Goal: Book appointment/travel/reservation

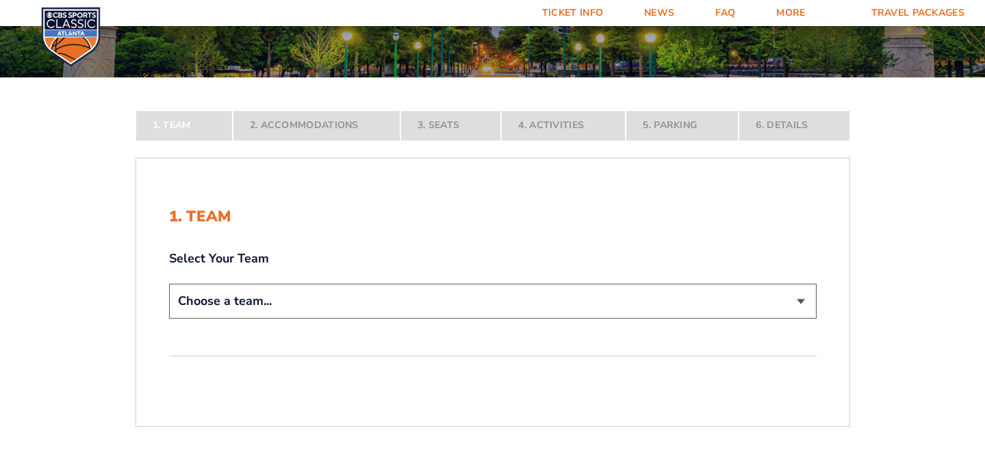
scroll to position [174, 0]
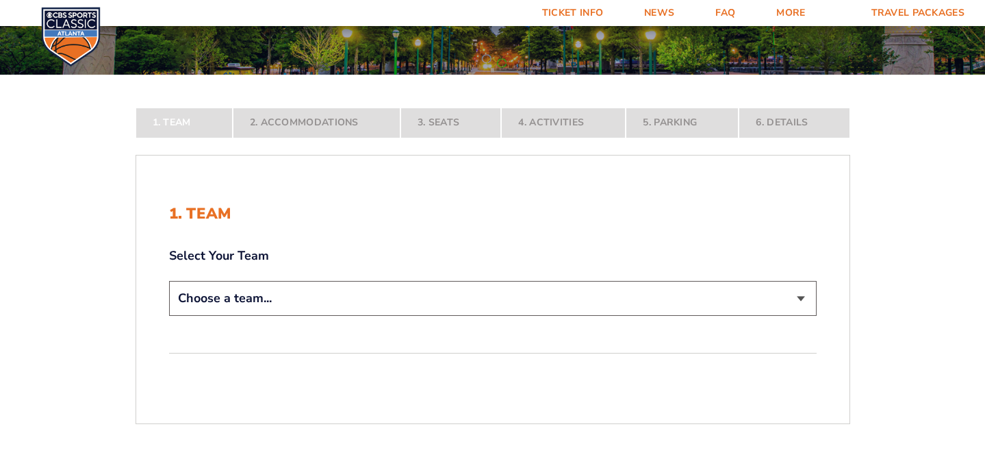
click at [401, 301] on select "Choose a team... [US_STATE] Wildcats [US_STATE] State Buckeyes [US_STATE] Tar H…" at bounding box center [493, 298] width 648 height 35
select select "12756"
click at [169, 316] on select "Choose a team... [US_STATE] Wildcats [US_STATE] State Buckeyes [US_STATE] Tar H…" at bounding box center [493, 298] width 648 height 35
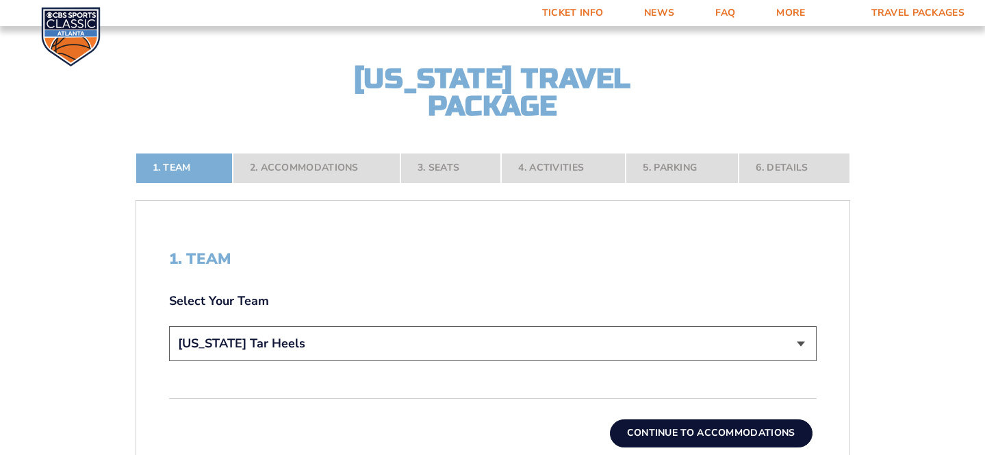
scroll to position [225, 0]
click at [624, 426] on button "Continue To Accommodations" at bounding box center [711, 431] width 203 height 27
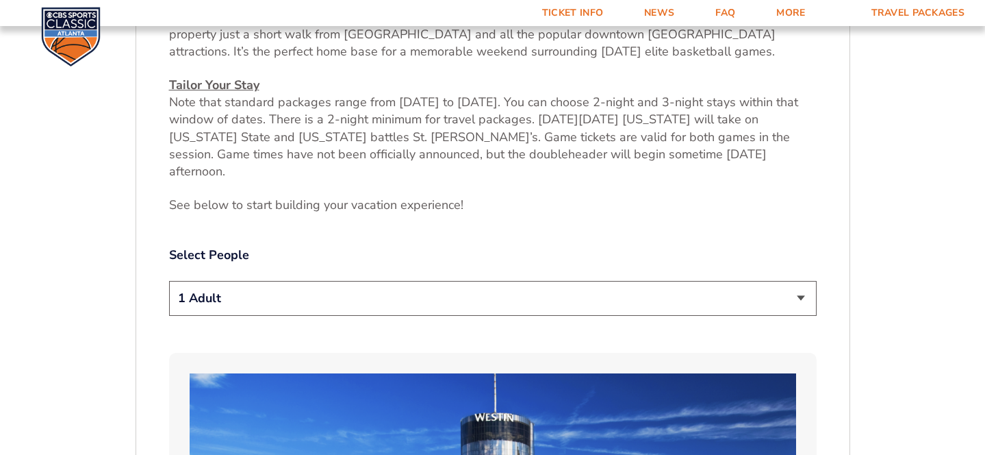
scroll to position [579, 0]
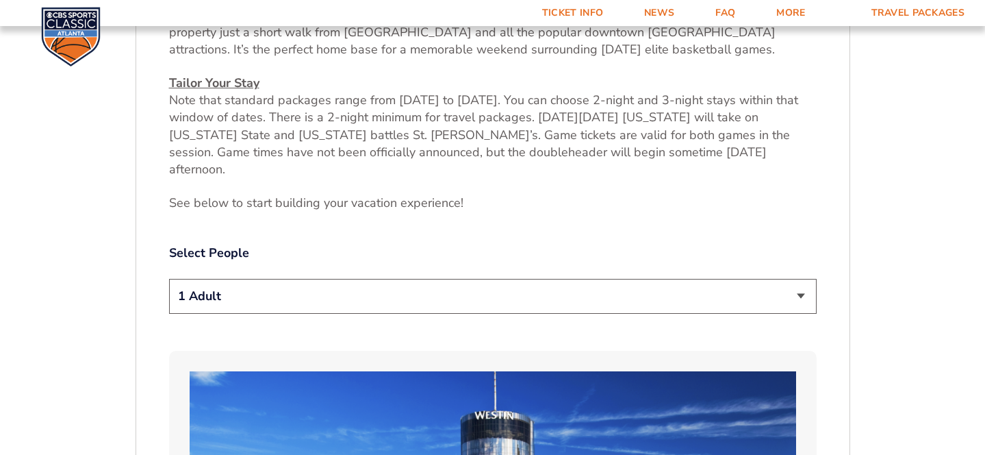
click at [279, 279] on select "1 Adult 2 Adults 3 Adults 4 Adults 2 Adults + 1 Child 2 Adults + 2 Children 2 A…" at bounding box center [493, 296] width 648 height 35
click at [169, 279] on select "1 Adult 2 Adults 3 Adults 4 Adults 2 Adults + 1 Child 2 Adults + 2 Children 2 A…" at bounding box center [493, 296] width 648 height 35
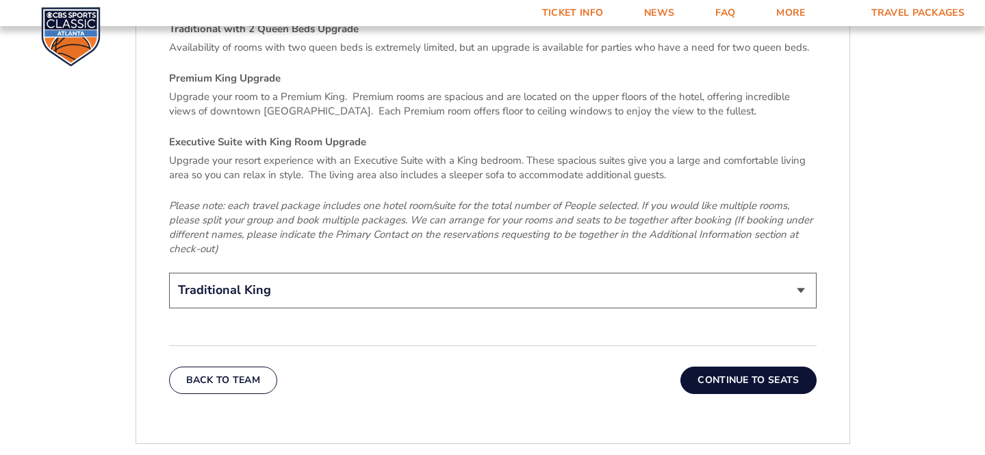
scroll to position [2111, 0]
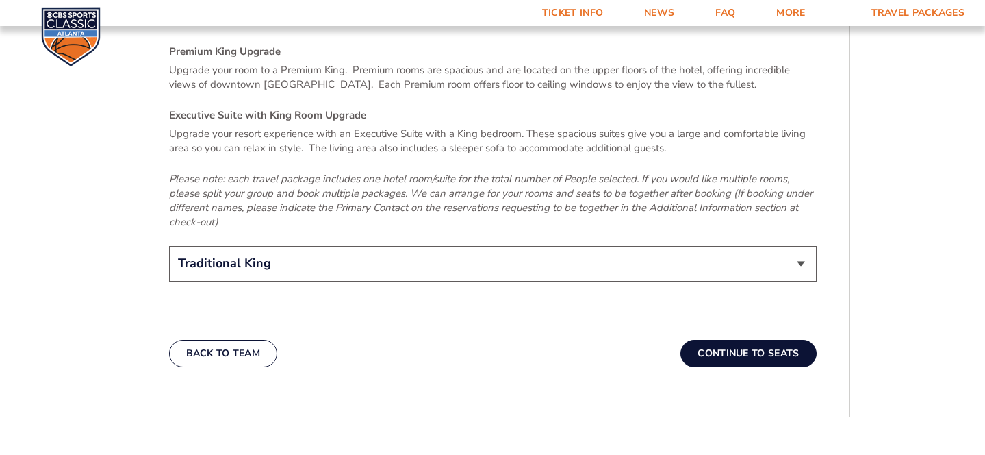
click at [405, 246] on select "Traditional King Traditional with 2 Queen Beds Upgrade (+$45 per night) Premium…" at bounding box center [493, 263] width 648 height 35
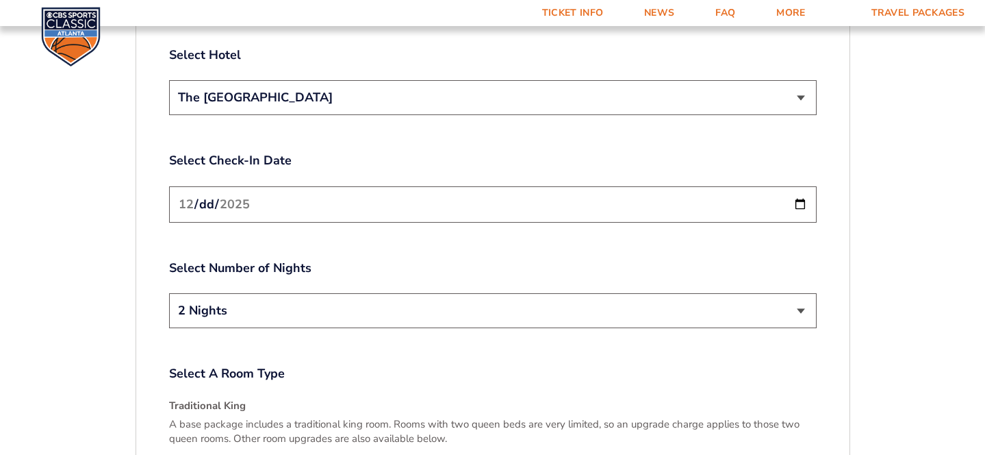
scroll to position [1644, 0]
click at [396, 186] on input "[DATE]" at bounding box center [493, 204] width 648 height 36
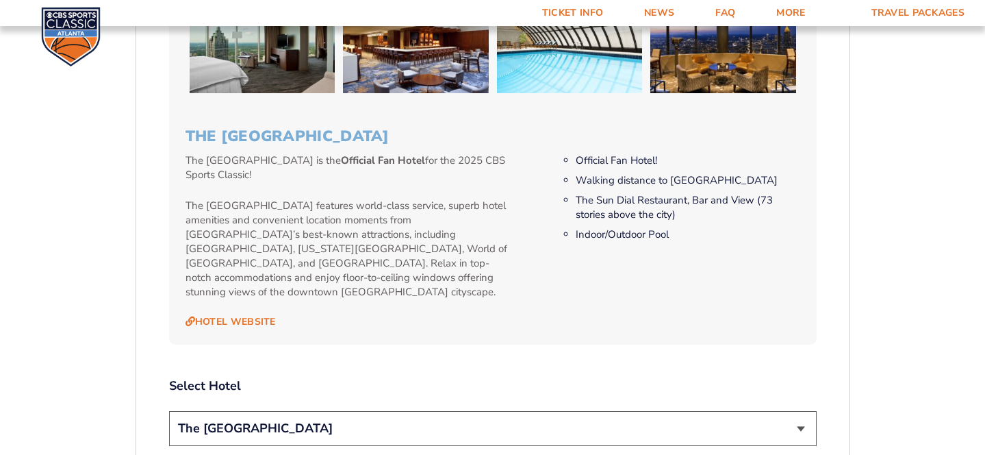
scroll to position [1312, 0]
click at [370, 411] on select "The [GEOGRAPHIC_DATA]" at bounding box center [493, 428] width 648 height 35
click at [169, 411] on select "The [GEOGRAPHIC_DATA]" at bounding box center [493, 428] width 648 height 35
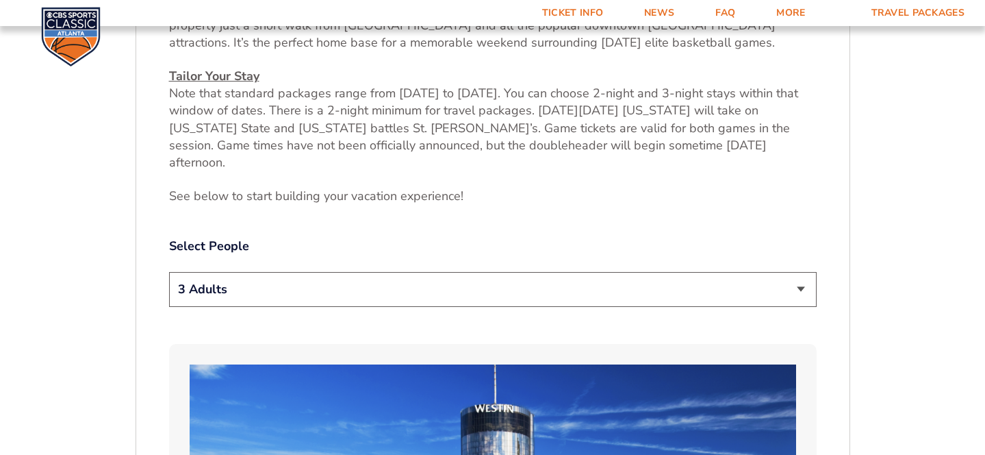
scroll to position [585, 0]
click at [351, 272] on select "1 Adult 2 Adults 3 Adults 4 Adults 2 Adults + 1 Child 2 Adults + 2 Children 2 A…" at bounding box center [493, 289] width 648 height 35
click at [169, 272] on select "1 Adult 2 Adults 3 Adults 4 Adults 2 Adults + 1 Child 2 Adults + 2 Children 2 A…" at bounding box center [493, 289] width 648 height 35
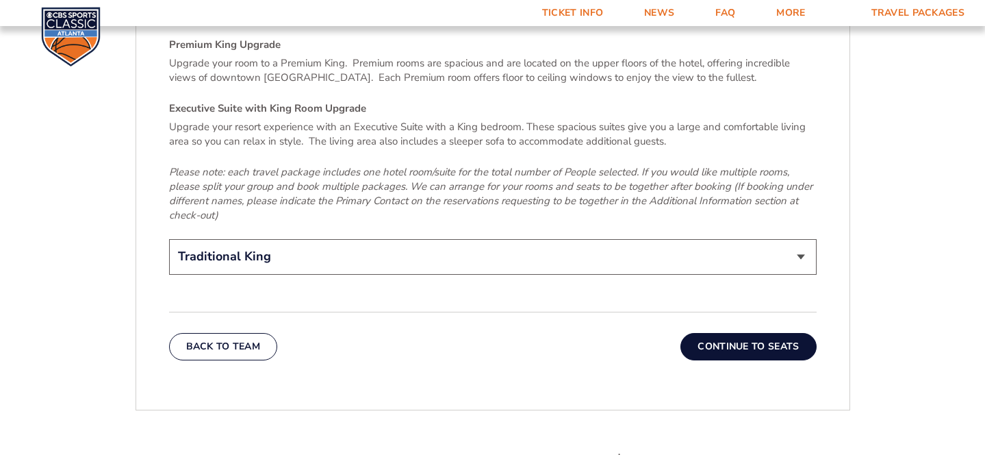
scroll to position [2119, 0]
click at [707, 331] on button "Continue To Seats" at bounding box center [749, 344] width 136 height 27
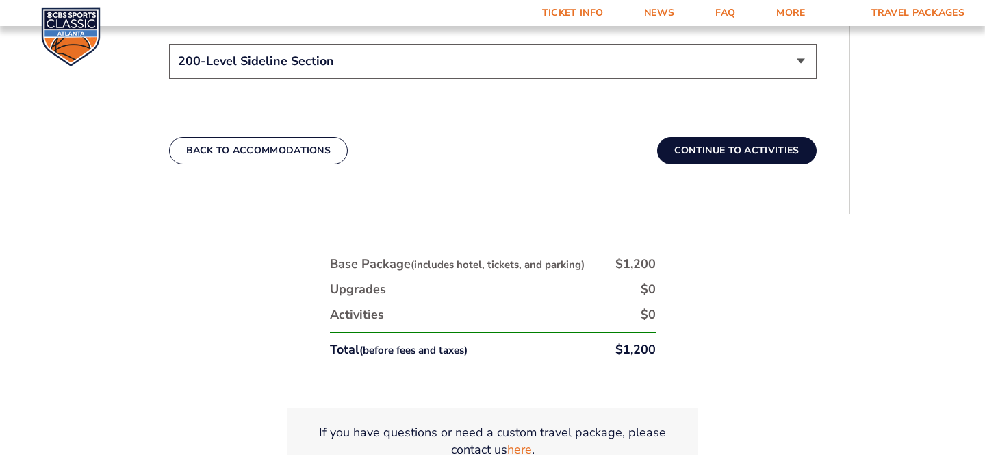
scroll to position [787, 0]
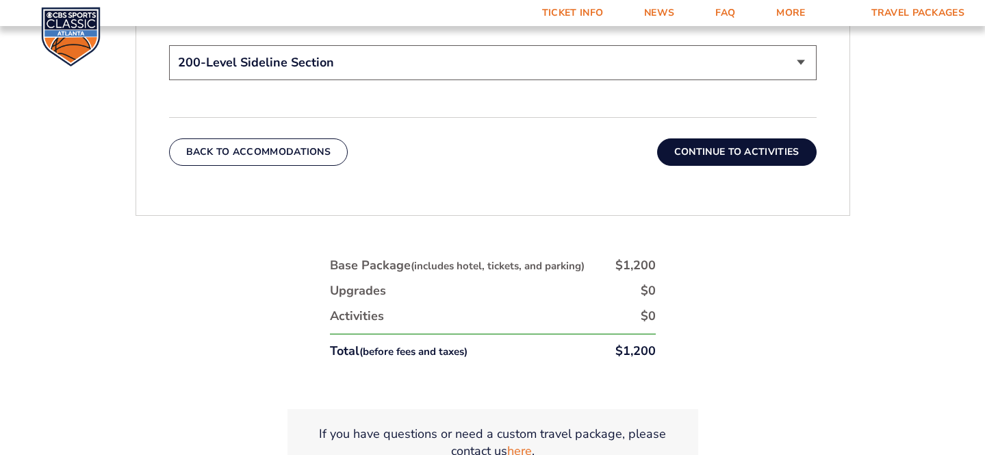
click at [717, 149] on button "Continue To Activities" at bounding box center [737, 151] width 160 height 27
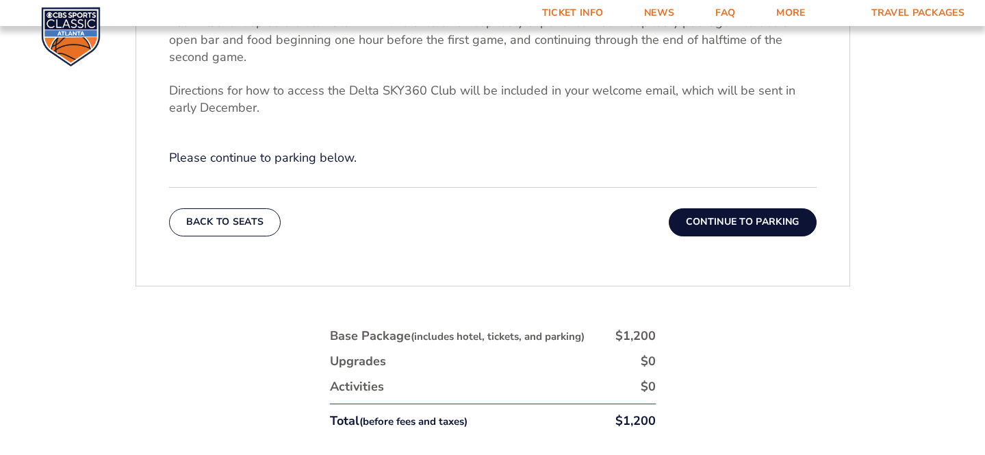
scroll to position [555, 0]
click at [700, 221] on button "Continue To Parking" at bounding box center [743, 220] width 148 height 27
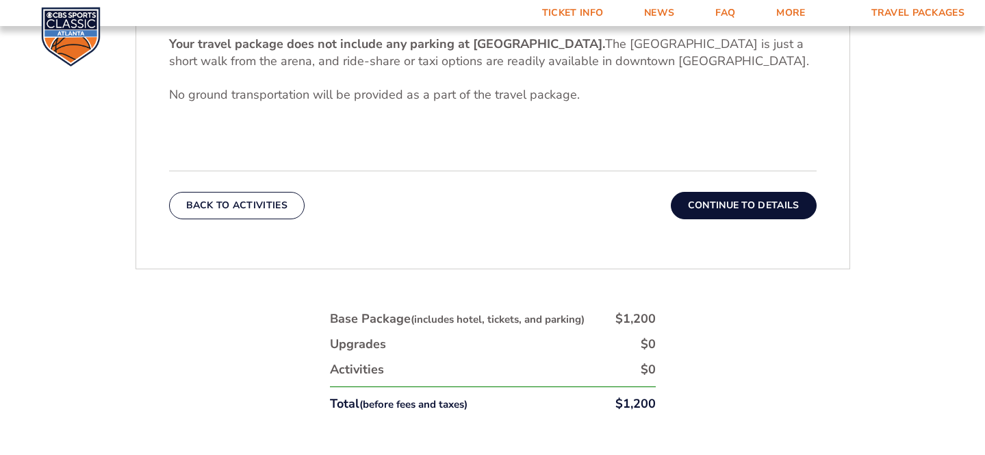
scroll to position [503, 0]
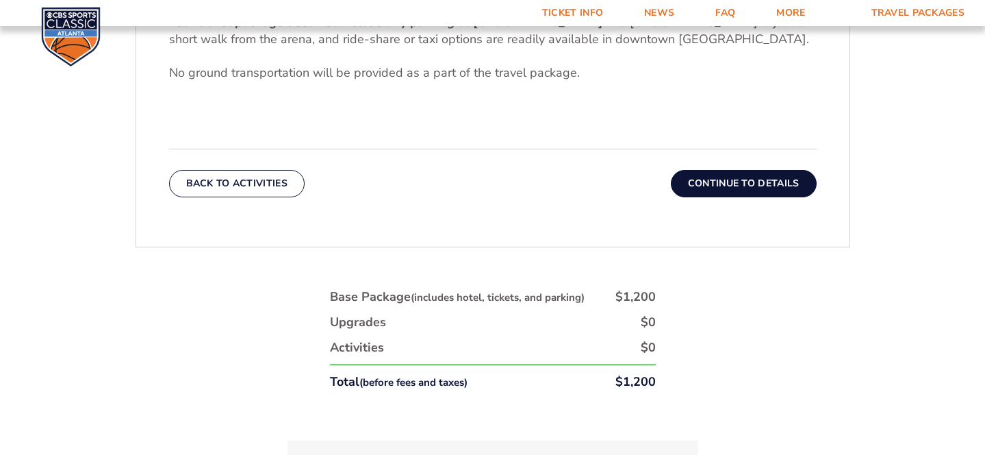
click at [709, 184] on button "Continue To Details" at bounding box center [744, 183] width 146 height 27
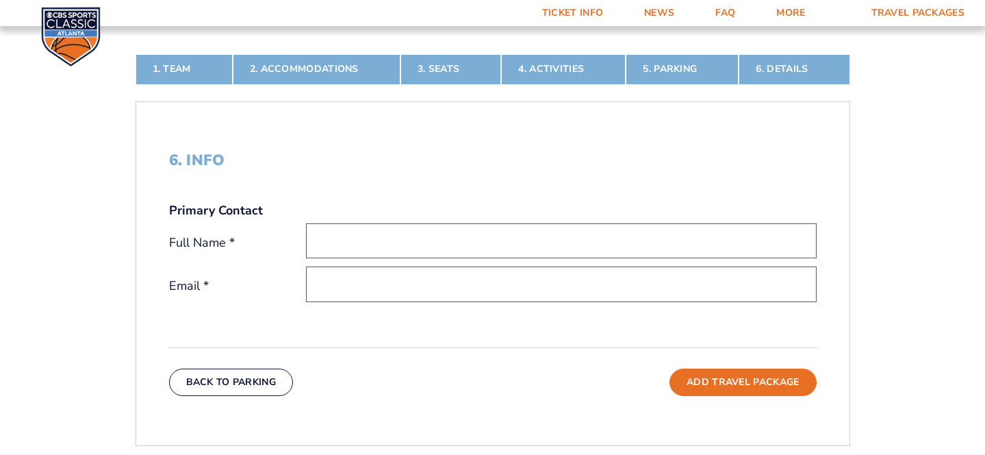
scroll to position [238, 0]
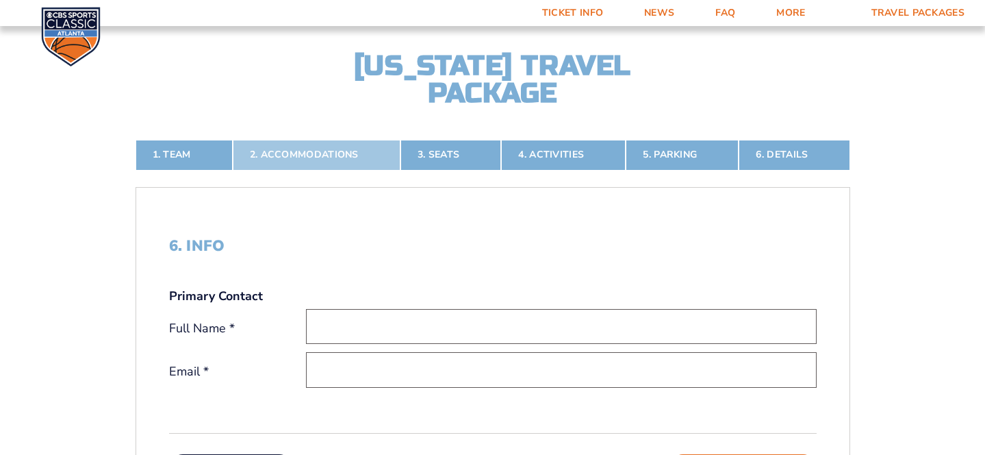
click at [289, 157] on link "2. Accommodations" at bounding box center [317, 155] width 168 height 30
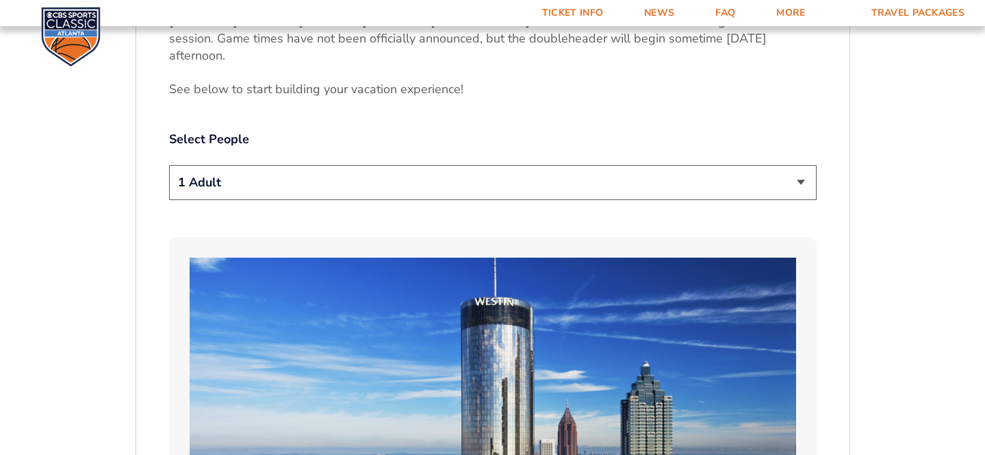
scroll to position [698, 0]
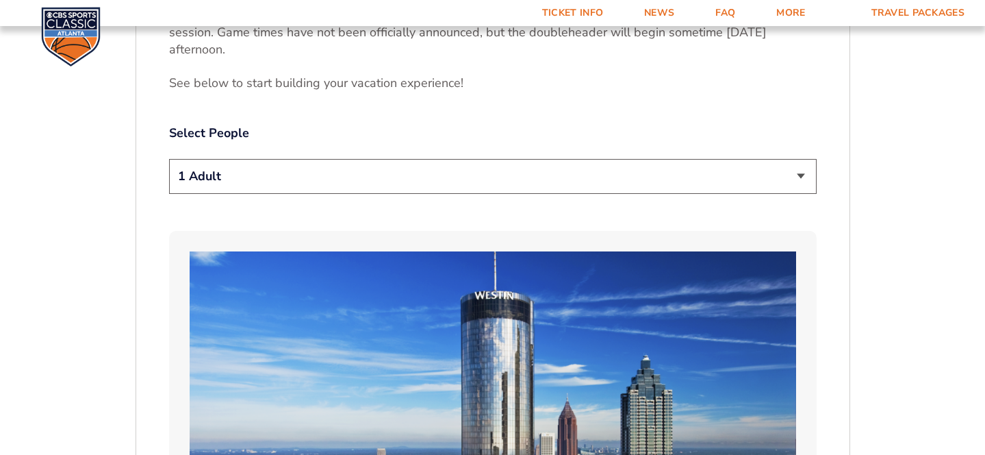
click at [312, 176] on div "1 Adult 2 Adults 3 Adults 4 Adults 2 Adults + 1 Child 2 Adults + 2 Children 2 A…" at bounding box center [493, 178] width 648 height 39
click at [311, 159] on select "1 Adult 2 Adults 3 Adults 4 Adults 2 Adults + 1 Child 2 Adults + 2 Children 2 A…" at bounding box center [493, 176] width 648 height 35
select select "3 Adults"
click at [169, 159] on select "1 Adult 2 Adults 3 Adults 4 Adults 2 Adults + 1 Child 2 Adults + 2 Children 2 A…" at bounding box center [493, 176] width 648 height 35
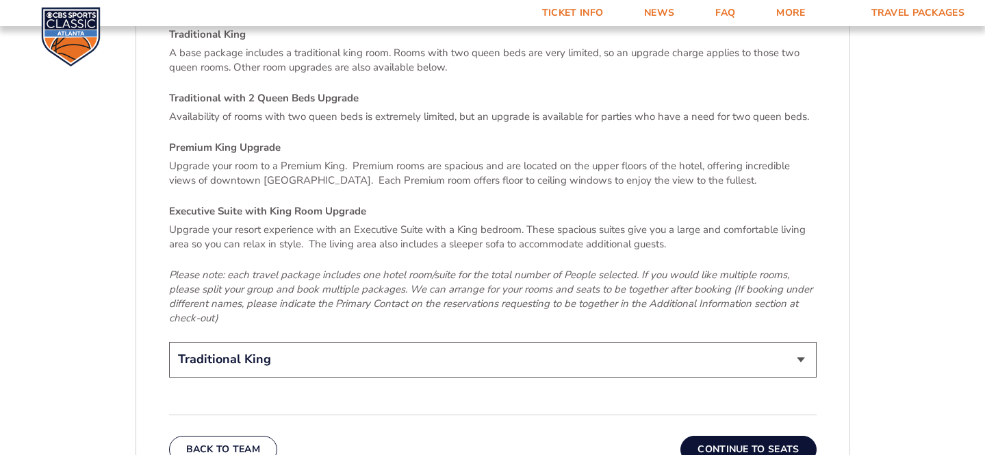
scroll to position [2024, 0]
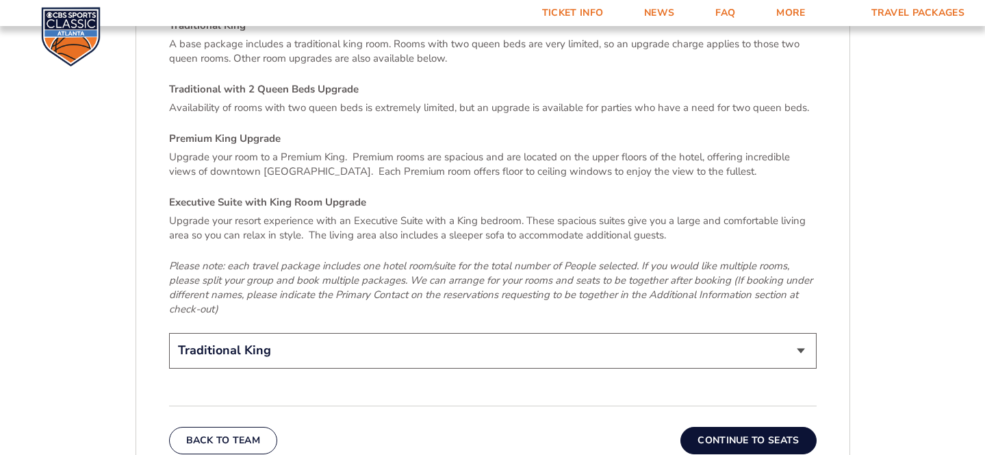
click at [290, 333] on select "Traditional King Traditional with 2 Queen Beds Upgrade (+$45 per night) Premium…" at bounding box center [493, 350] width 648 height 35
select select "Traditional with 2 Queen Beds Upgrade"
click at [169, 333] on select "Traditional King Traditional with 2 Queen Beds Upgrade (+$45 per night) Premium…" at bounding box center [493, 350] width 648 height 35
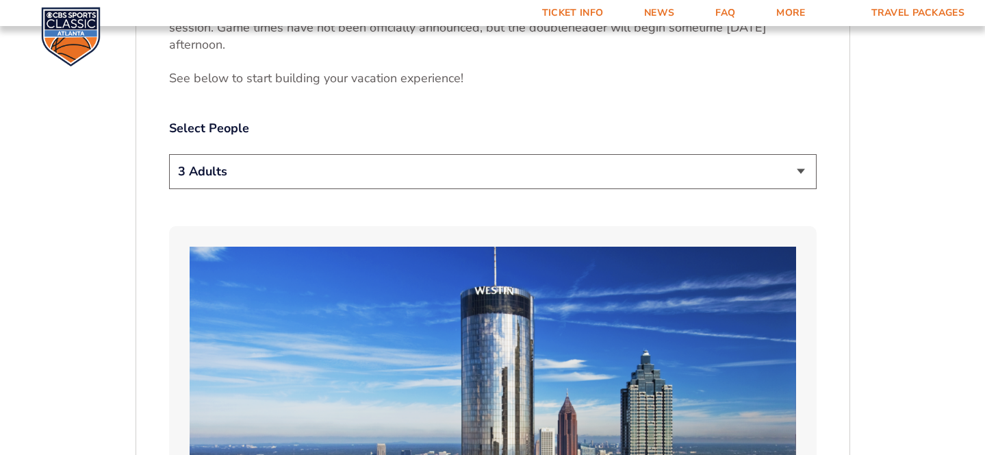
scroll to position [697, 0]
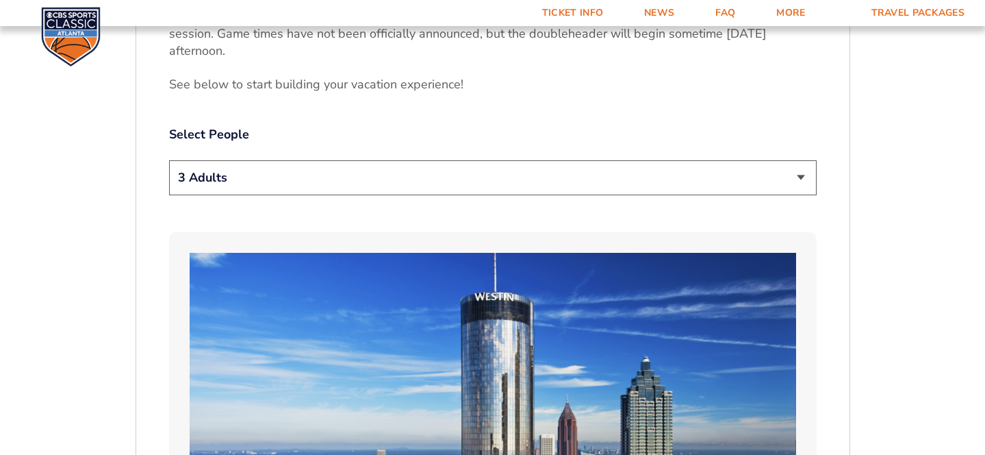
click at [374, 160] on select "1 Adult 2 Adults 3 Adults 4 Adults 2 Adults + 1 Child 2 Adults + 2 Children 2 A…" at bounding box center [493, 177] width 648 height 35
select select "2 Adults"
click at [169, 160] on select "1 Adult 2 Adults 3 Adults 4 Adults 2 Adults + 1 Child 2 Adults + 2 Children 2 A…" at bounding box center [493, 177] width 648 height 35
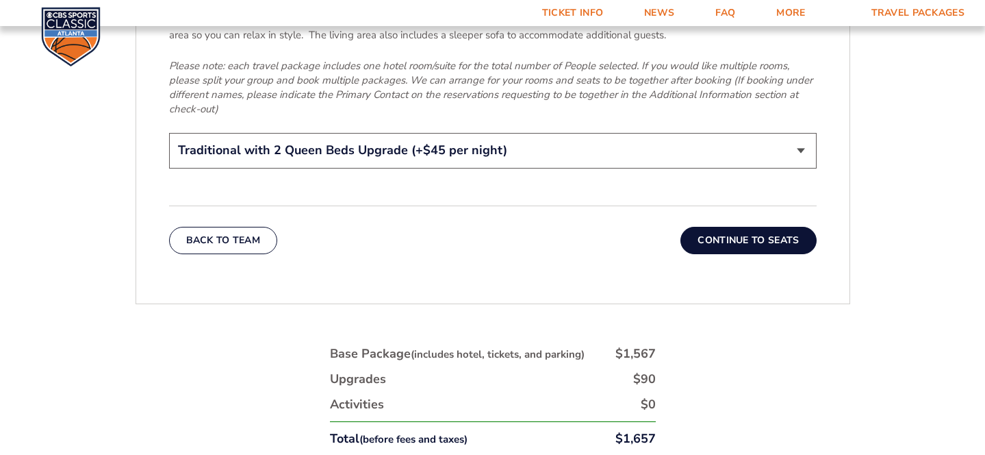
scroll to position [2222, 0]
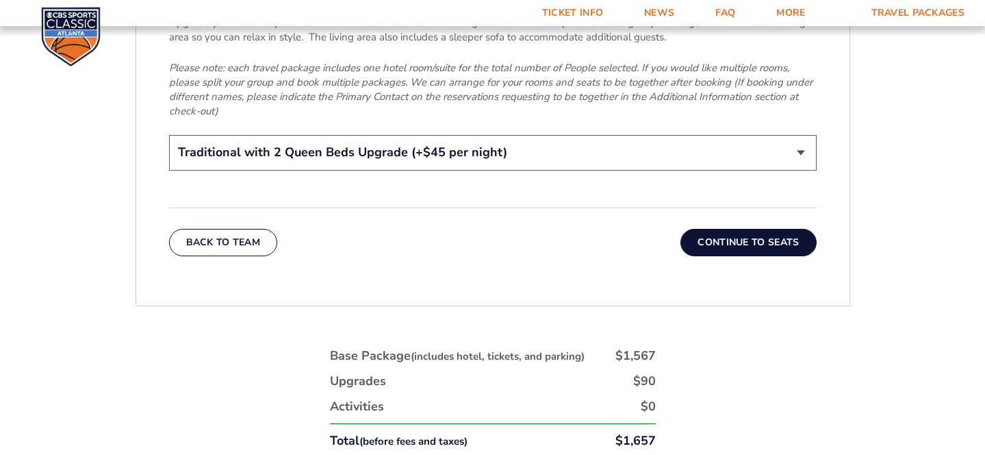
click at [378, 135] on select "Traditional King Traditional with 2 Queen Beds Upgrade (+$45 per night) Premium…" at bounding box center [493, 152] width 648 height 35
select select "Traditional King"
click at [169, 135] on select "Traditional King Traditional with 2 Queen Beds Upgrade (+$45 per night) Premium…" at bounding box center [493, 152] width 648 height 35
click at [394, 211] on div "Back To Team Continue To Seats" at bounding box center [493, 231] width 648 height 49
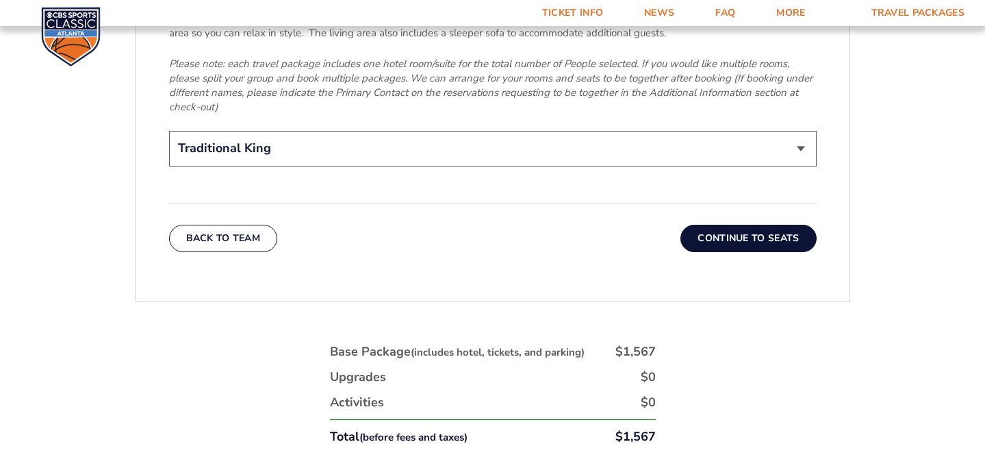
scroll to position [2207, 0]
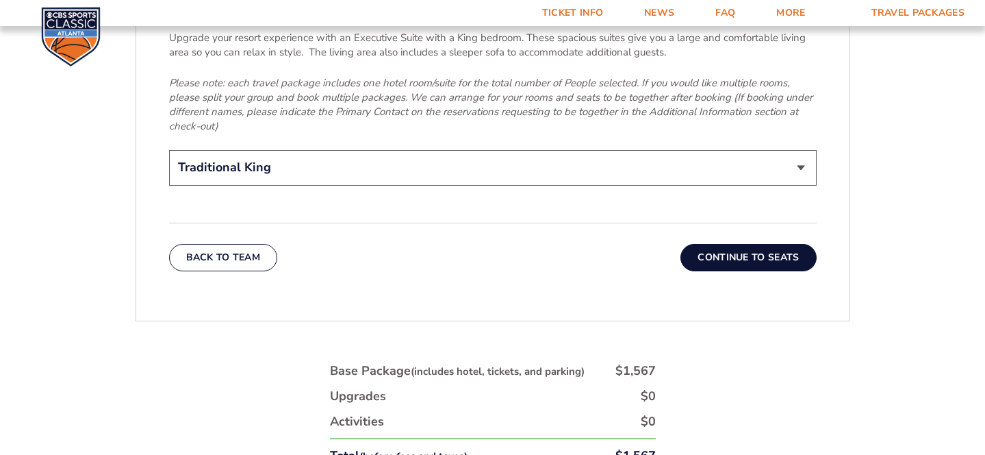
click at [717, 244] on button "Continue To Seats" at bounding box center [749, 257] width 136 height 27
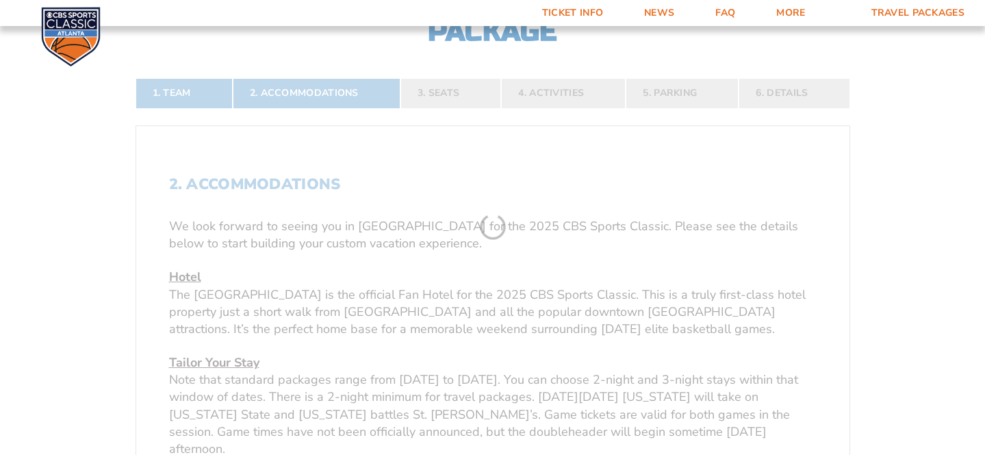
scroll to position [214, 0]
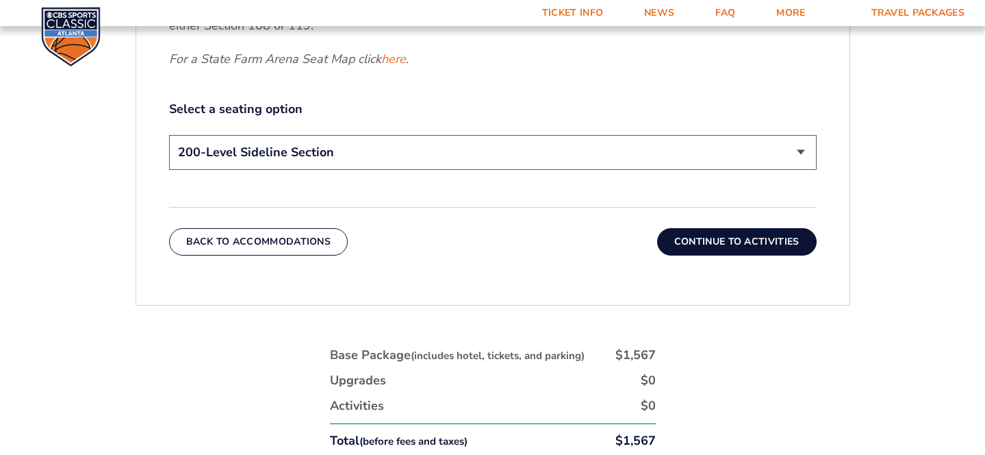
click at [694, 246] on button "Continue To Activities" at bounding box center [737, 241] width 160 height 27
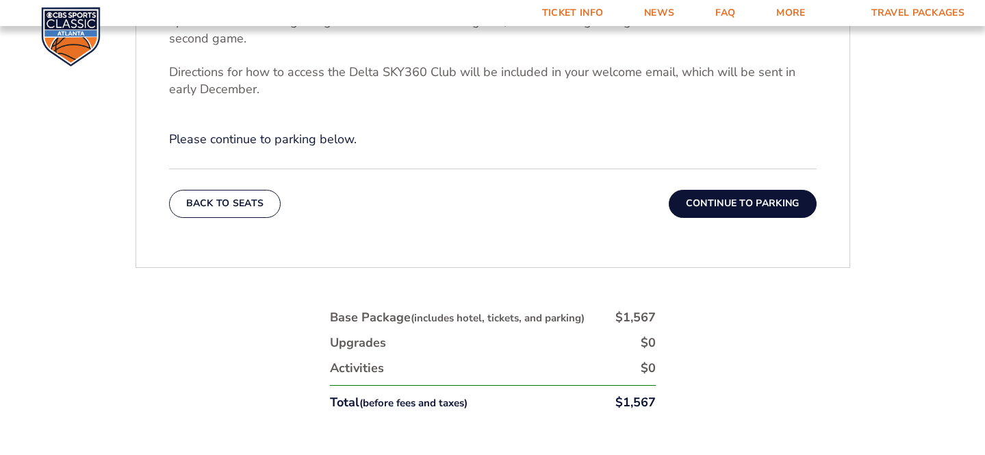
scroll to position [574, 0]
click at [714, 197] on button "Continue To Parking" at bounding box center [743, 201] width 148 height 27
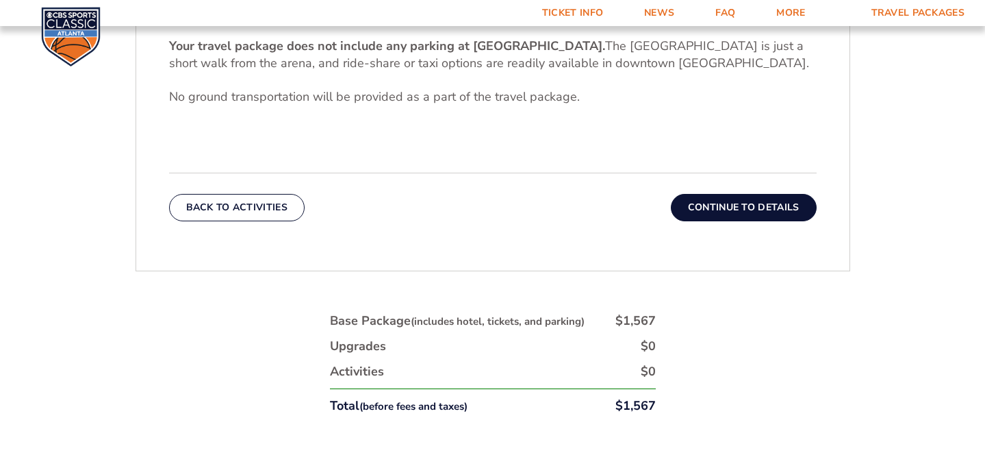
scroll to position [479, 0]
click at [707, 196] on button "Continue To Details" at bounding box center [744, 207] width 146 height 27
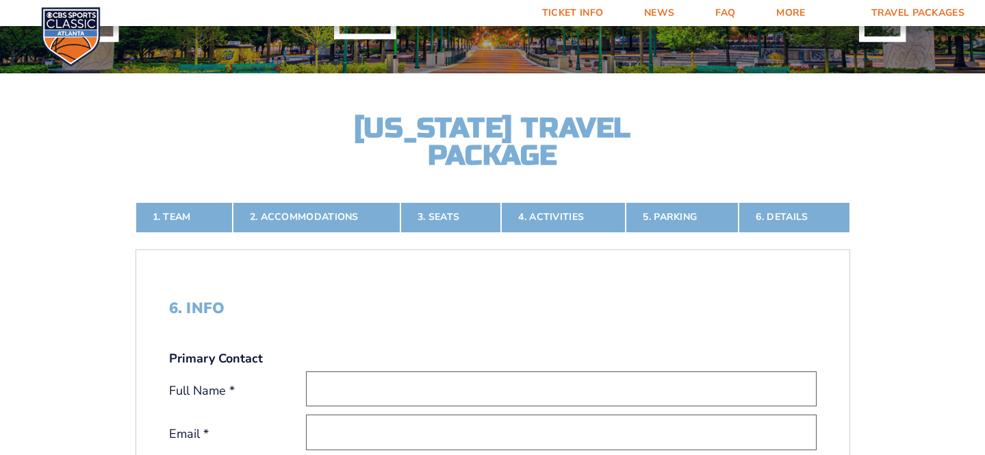
scroll to position [175, 0]
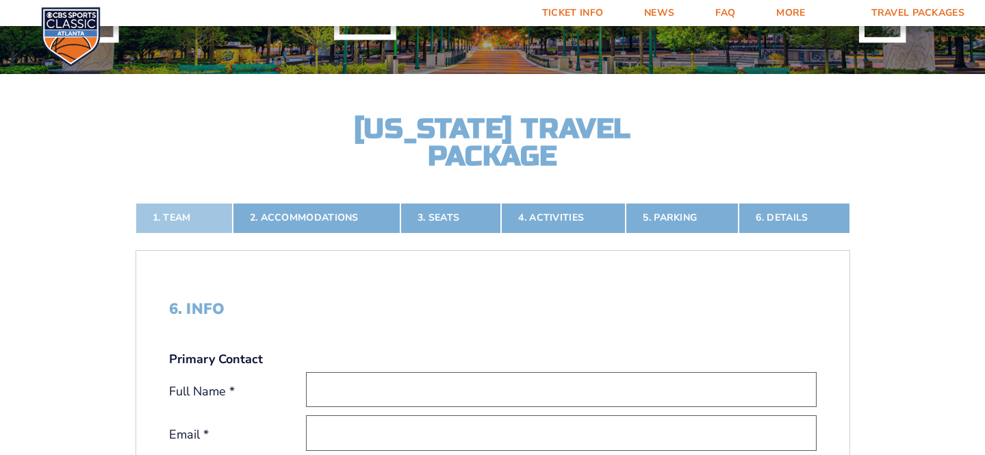
click at [199, 220] on link "1. Team" at bounding box center [184, 218] width 97 height 30
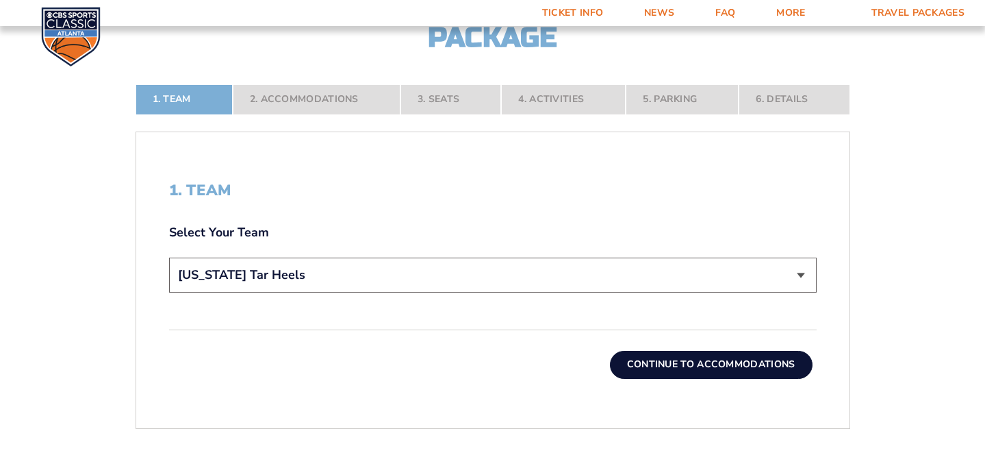
scroll to position [294, 0]
click at [505, 277] on select "Choose a team... [US_STATE] Wildcats [US_STATE] State Buckeyes [US_STATE] Tar H…" at bounding box center [493, 274] width 648 height 35
select select "12757"
click at [169, 257] on select "Choose a team... [US_STATE] Wildcats [US_STATE] State Buckeyes [US_STATE] Tar H…" at bounding box center [493, 274] width 648 height 35
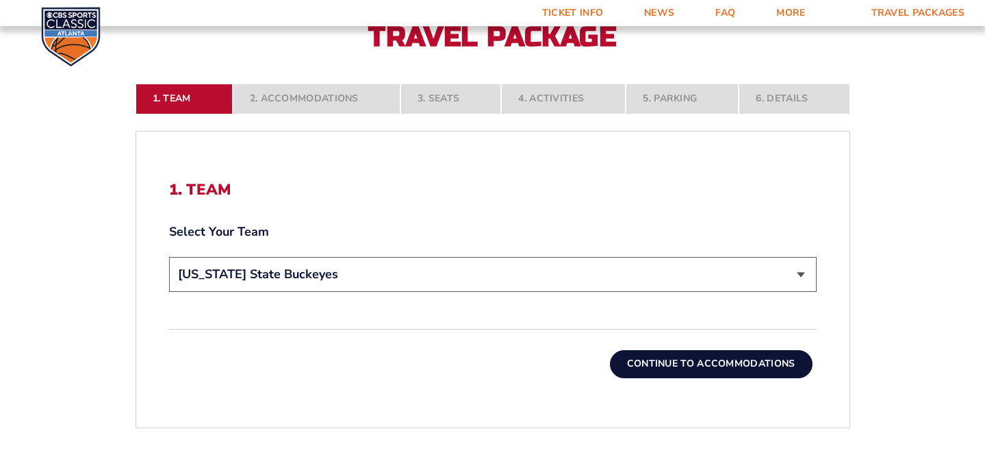
click at [677, 377] on button "Continue To Accommodations" at bounding box center [711, 363] width 203 height 27
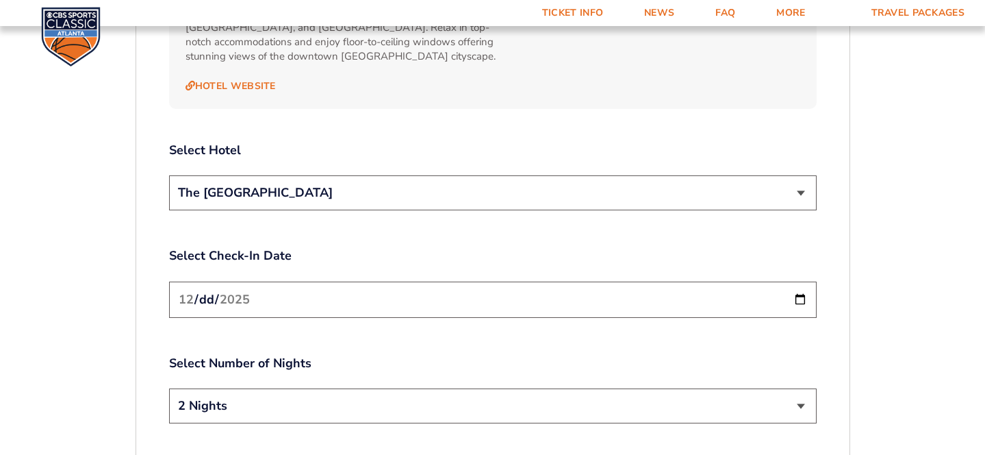
scroll to position [1554, 0]
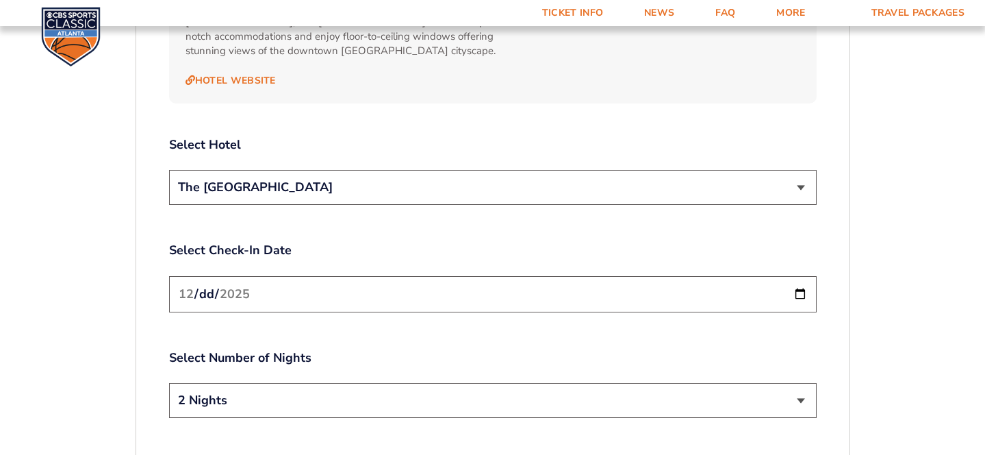
click at [666, 170] on select "The [GEOGRAPHIC_DATA]" at bounding box center [493, 187] width 648 height 35
click at [169, 170] on select "The [GEOGRAPHIC_DATA]" at bounding box center [493, 187] width 648 height 35
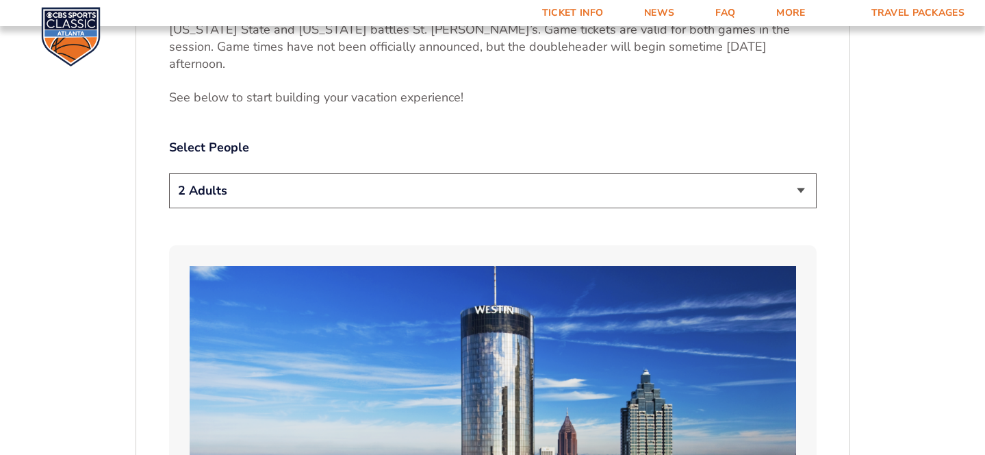
scroll to position [681, 0]
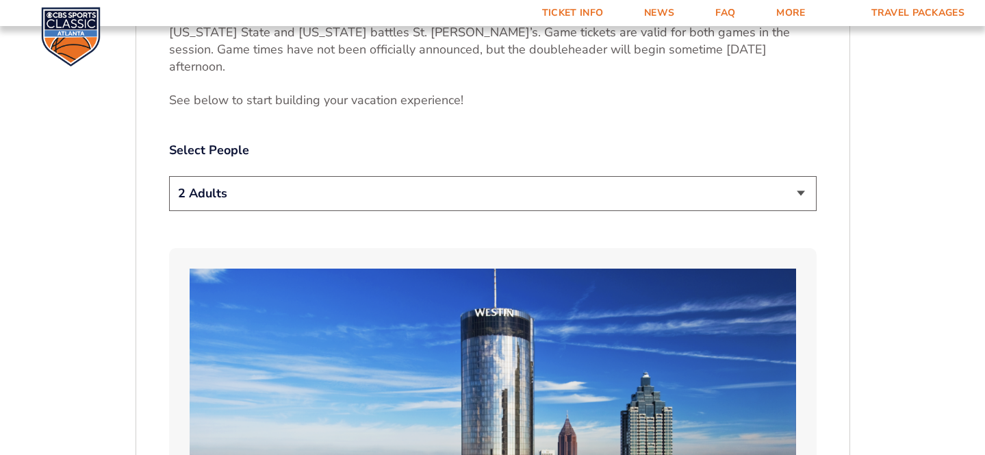
click at [557, 176] on select "1 Adult 2 Adults 3 Adults 4 Adults 2 Adults + 1 Child 2 Adults + 2 Children 2 A…" at bounding box center [493, 193] width 648 height 35
select select "3 Adults"
click at [169, 176] on select "1 Adult 2 Adults 3 Adults 4 Adults 2 Adults + 1 Child 2 Adults + 2 Children 2 A…" at bounding box center [493, 193] width 648 height 35
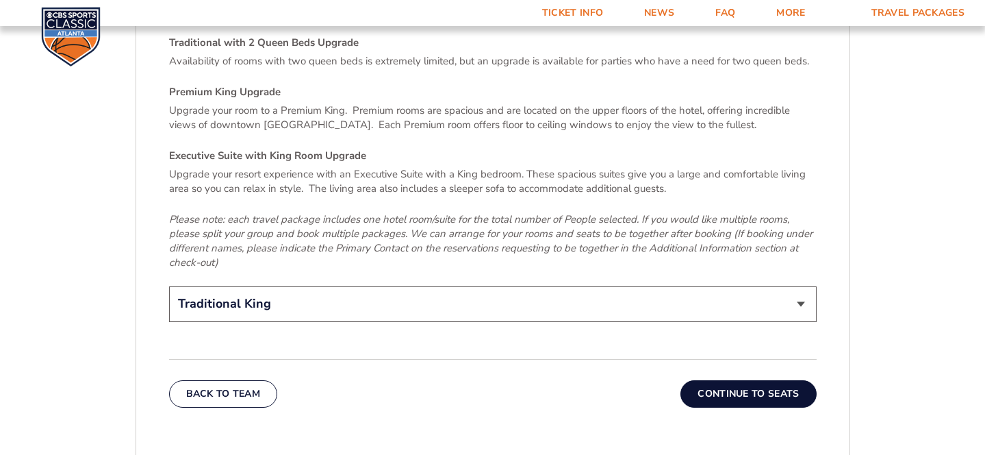
scroll to position [2075, 0]
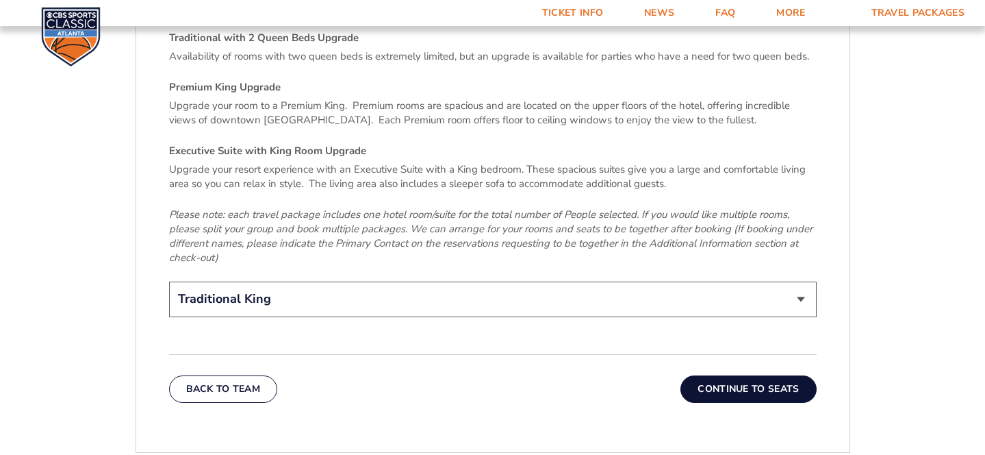
click at [697, 375] on button "Continue To Seats" at bounding box center [749, 388] width 136 height 27
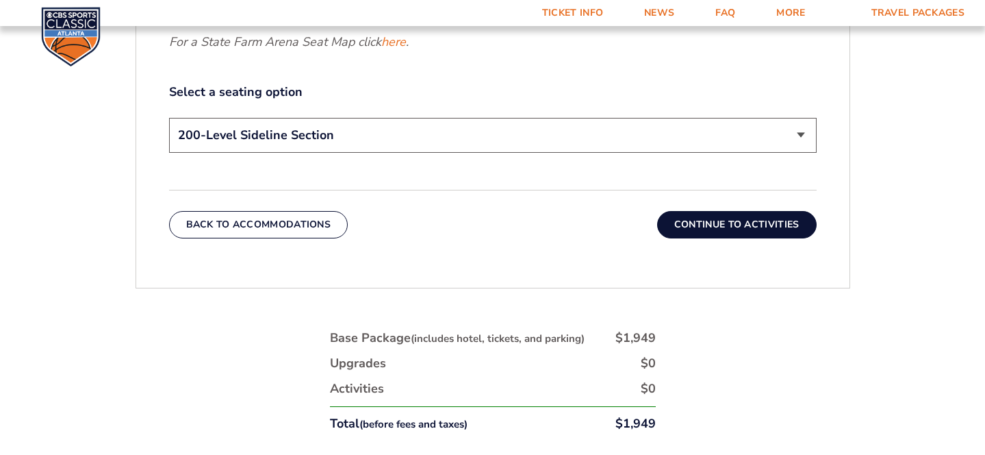
scroll to position [716, 0]
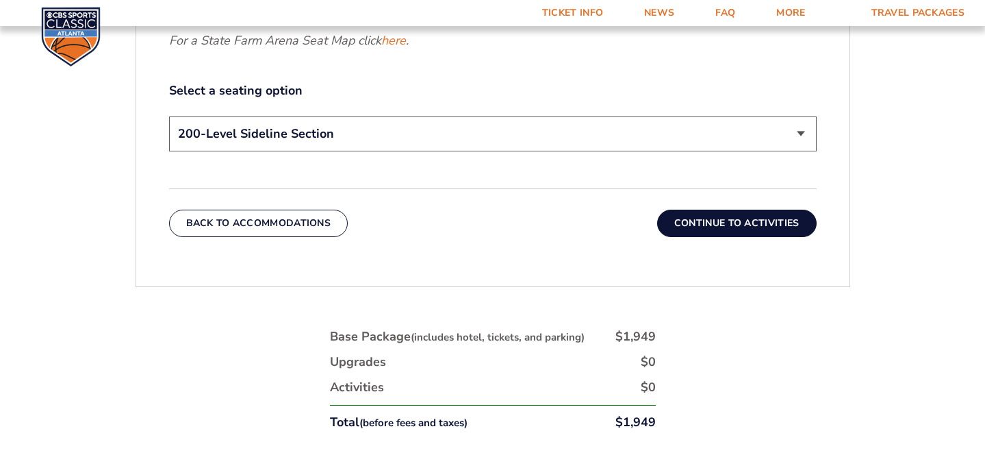
click at [685, 231] on button "Continue To Activities" at bounding box center [737, 222] width 160 height 27
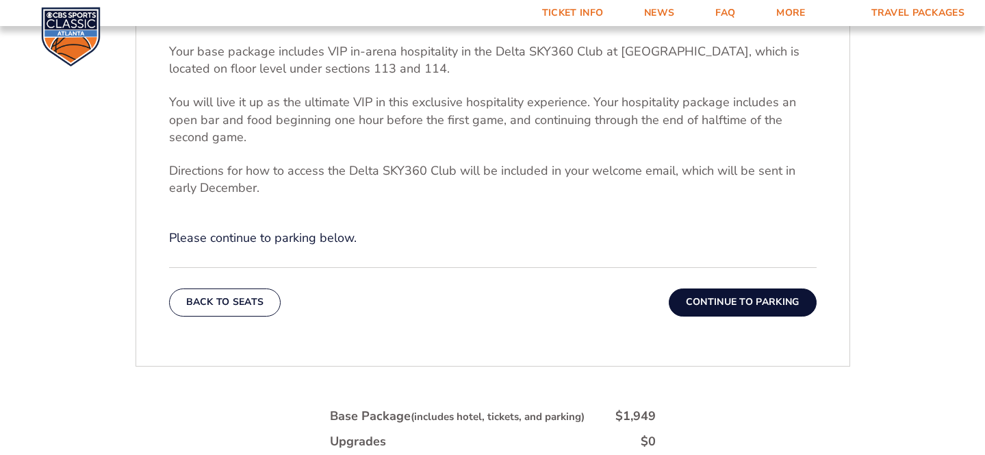
scroll to position [477, 0]
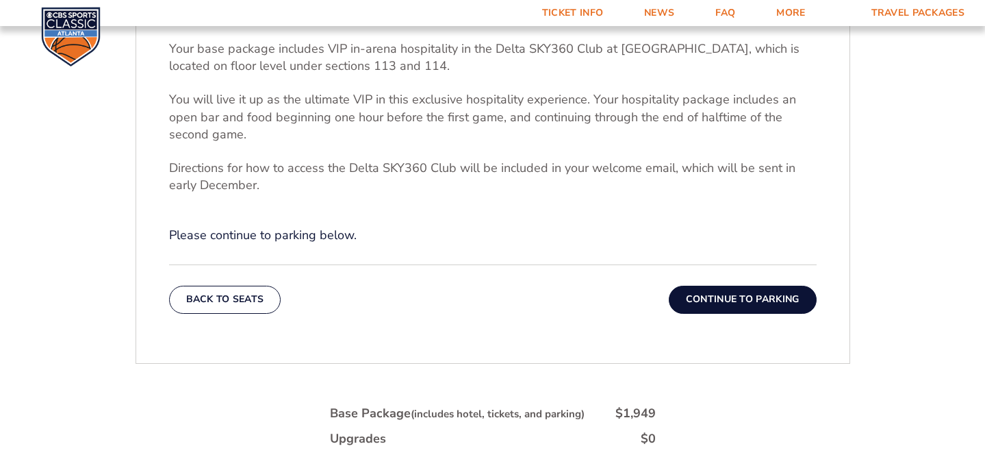
click at [704, 301] on button "Continue To Parking" at bounding box center [743, 298] width 148 height 27
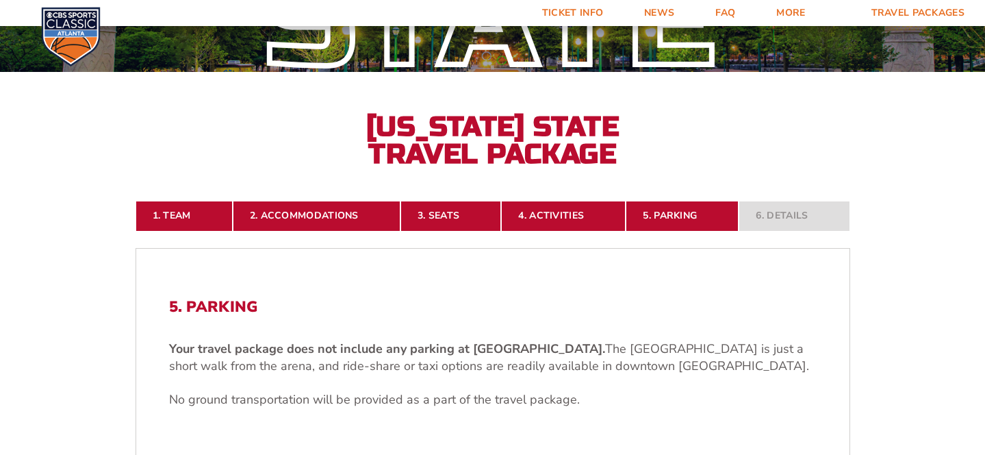
scroll to position [174, 0]
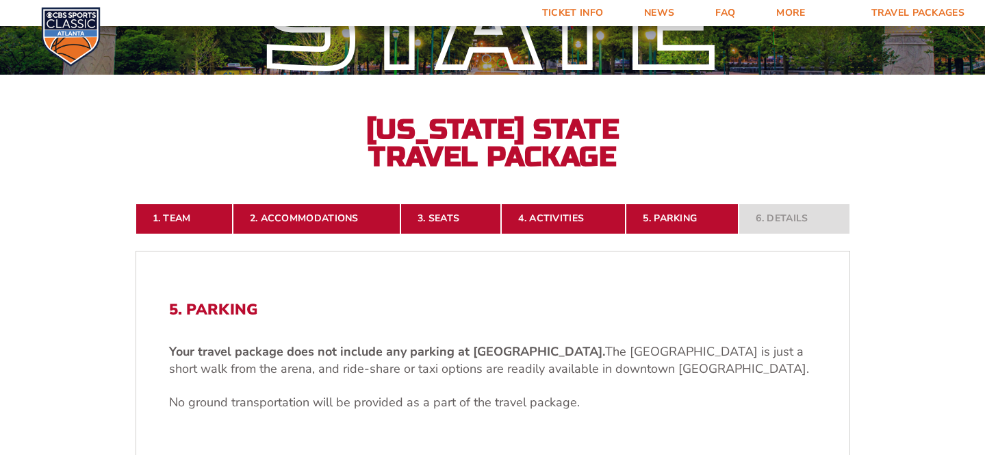
click at [73, 9] on img at bounding box center [71, 37] width 60 height 60
